Goal: Find specific page/section: Find specific page/section

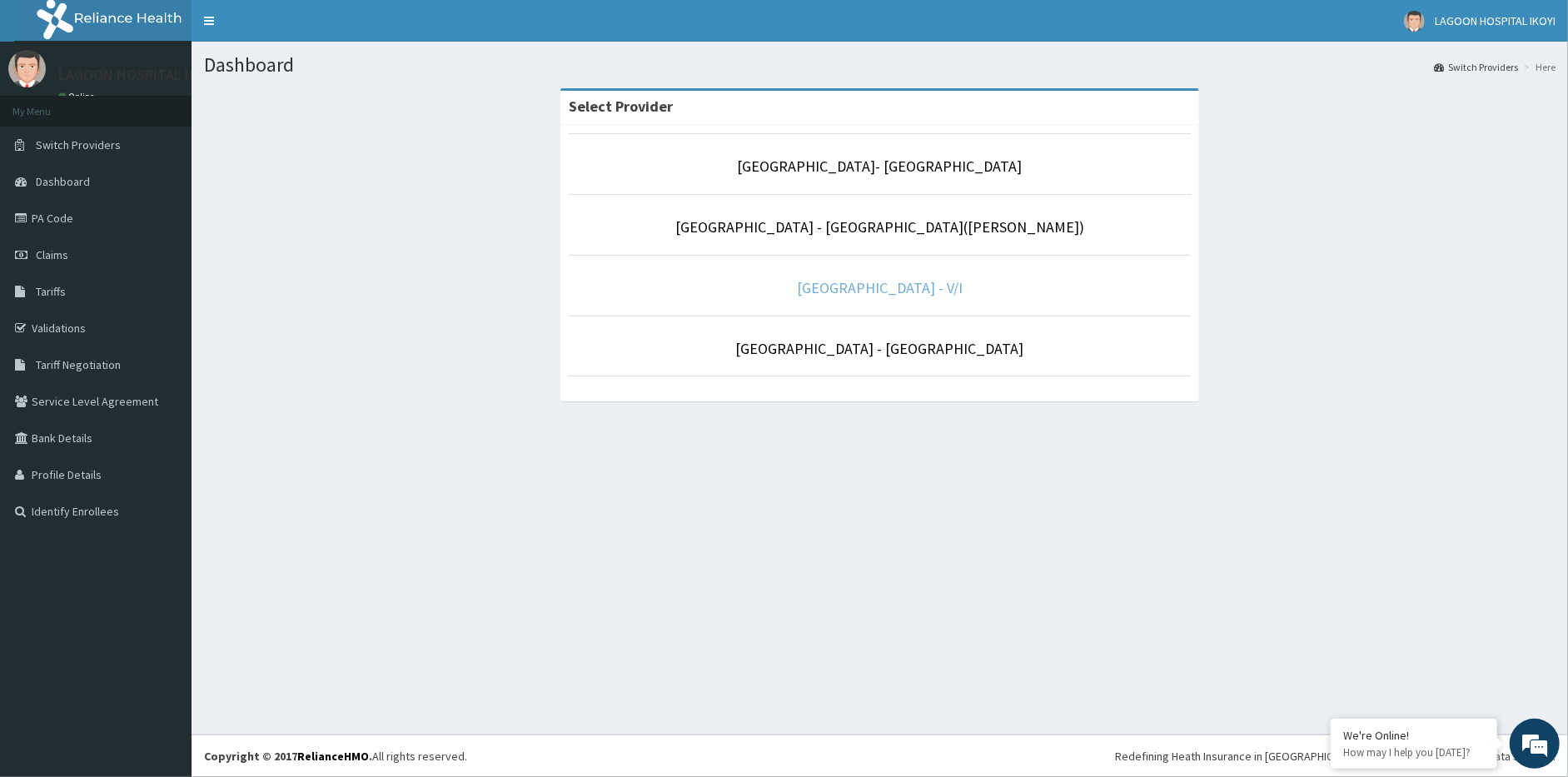
drag, startPoint x: 867, startPoint y: 290, endPoint x: 862, endPoint y: 269, distance: 21.6
click at [867, 290] on link "[GEOGRAPHIC_DATA] - V/I" at bounding box center [880, 287] width 166 height 19
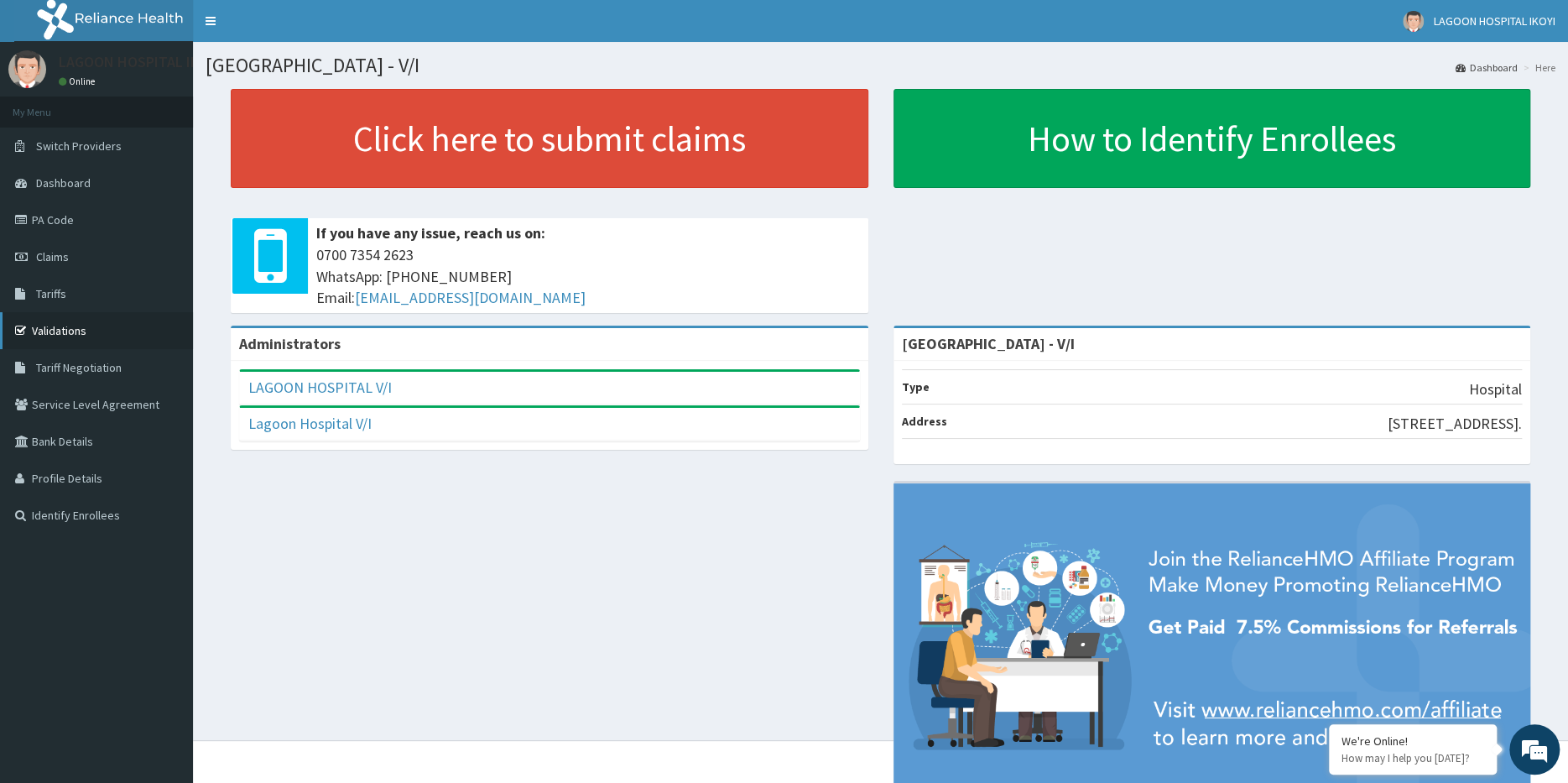
click at [63, 332] on link "Validations" at bounding box center [96, 330] width 193 height 37
